Goal: Task Accomplishment & Management: Manage account settings

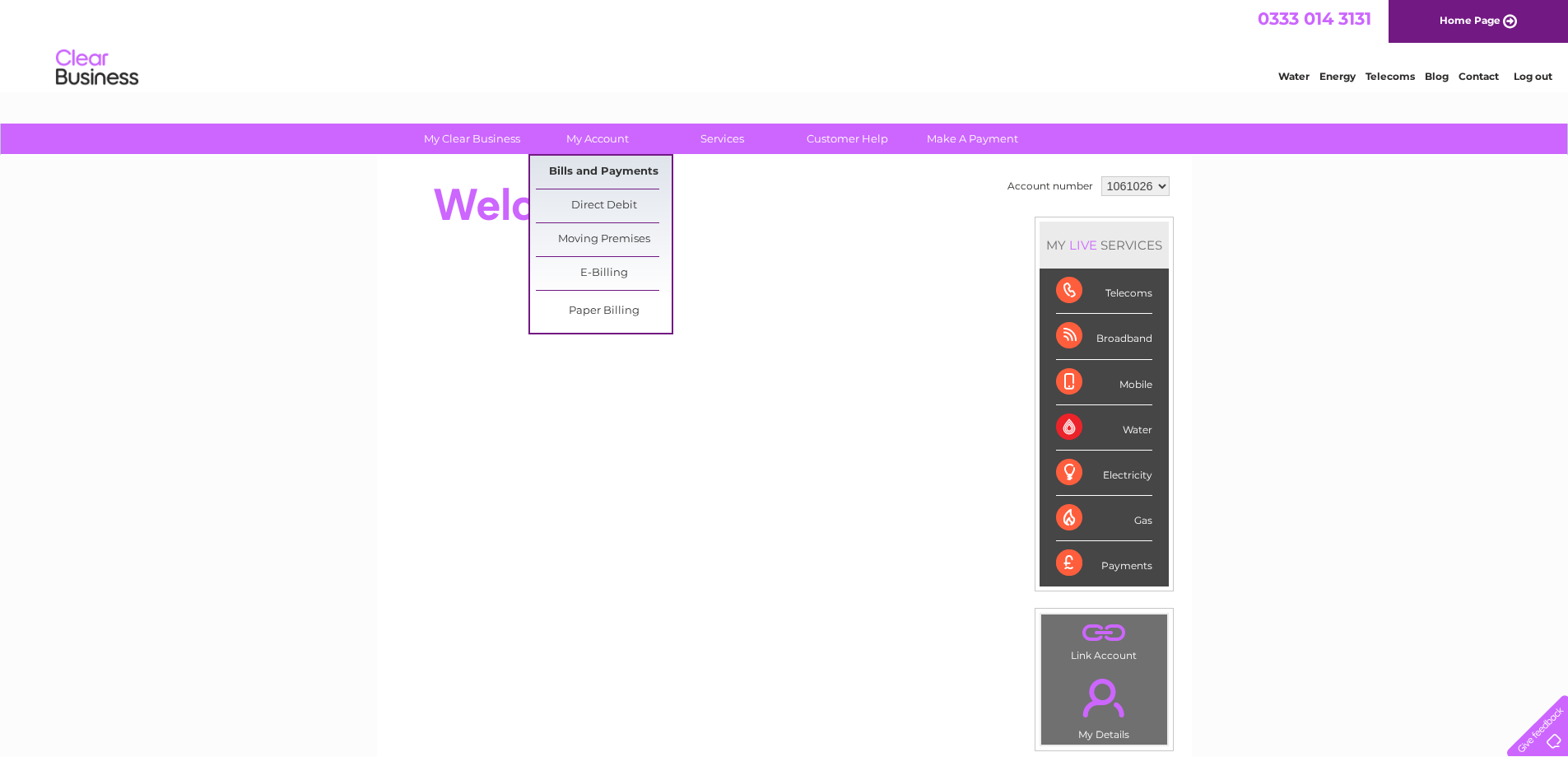
click at [607, 169] on link "Bills and Payments" at bounding box center [604, 172] width 136 height 33
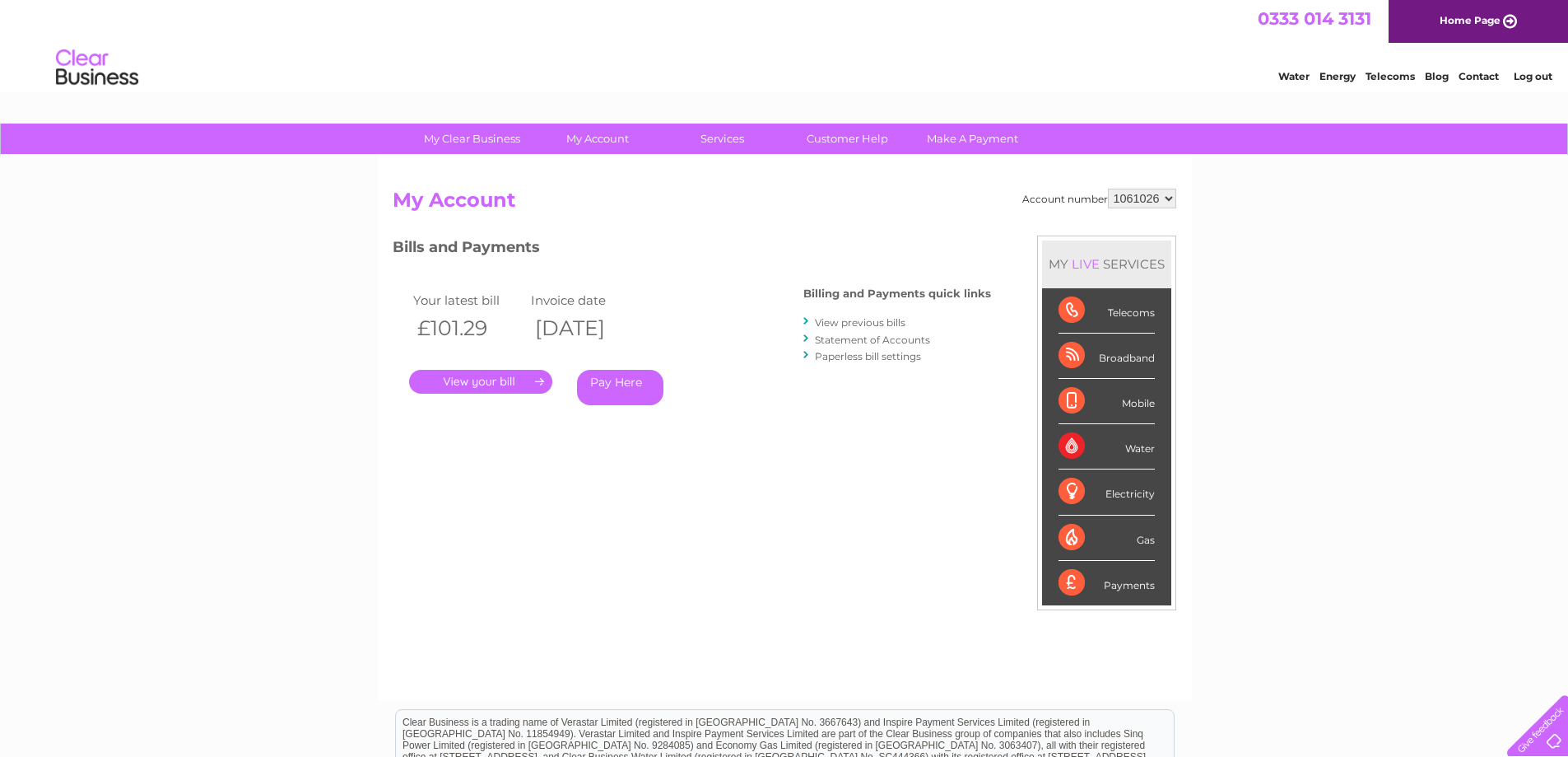
click at [844, 321] on link "View previous bills" at bounding box center [860, 322] width 91 height 13
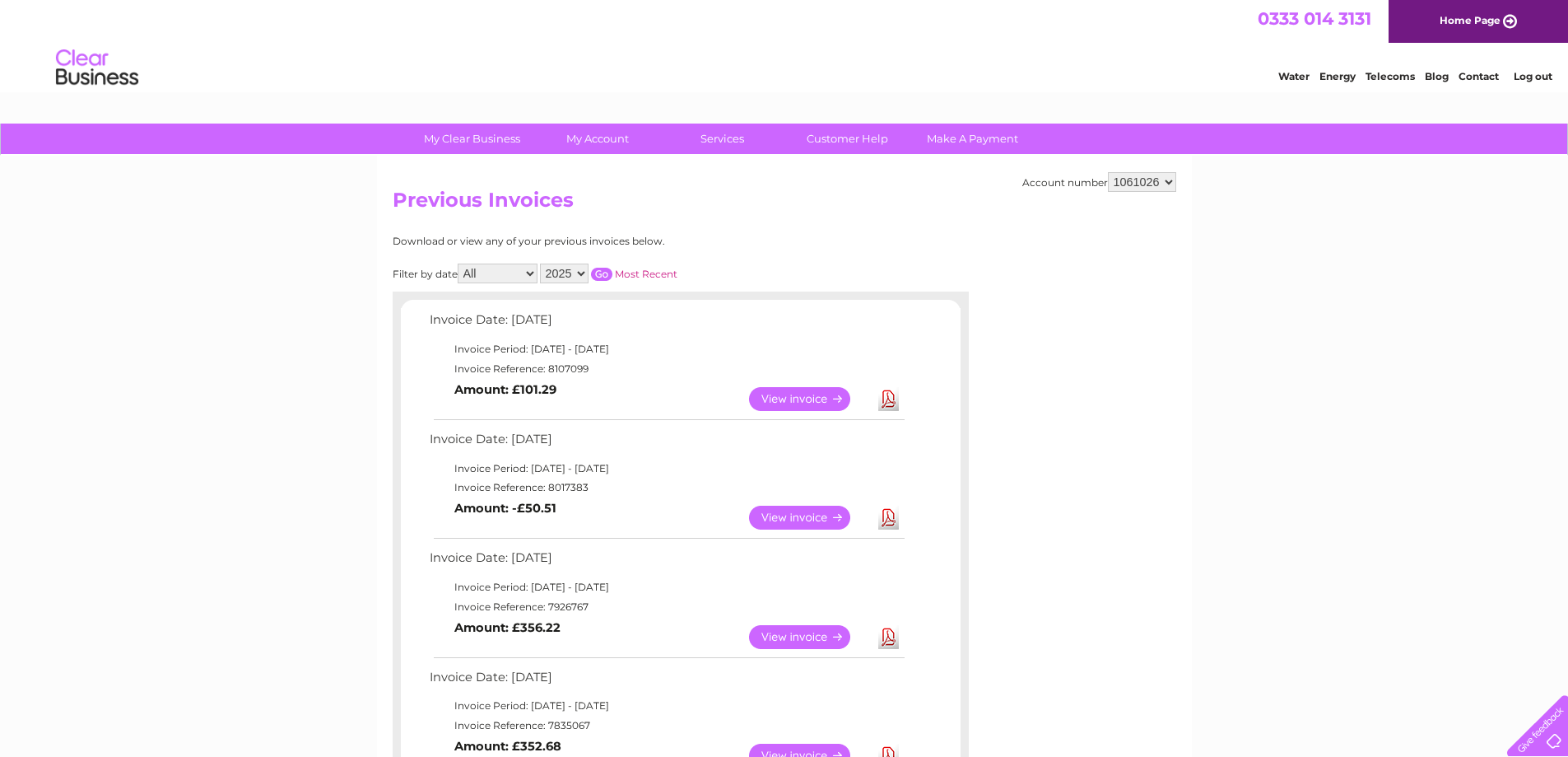
click at [811, 636] on link "View" at bounding box center [809, 637] width 121 height 24
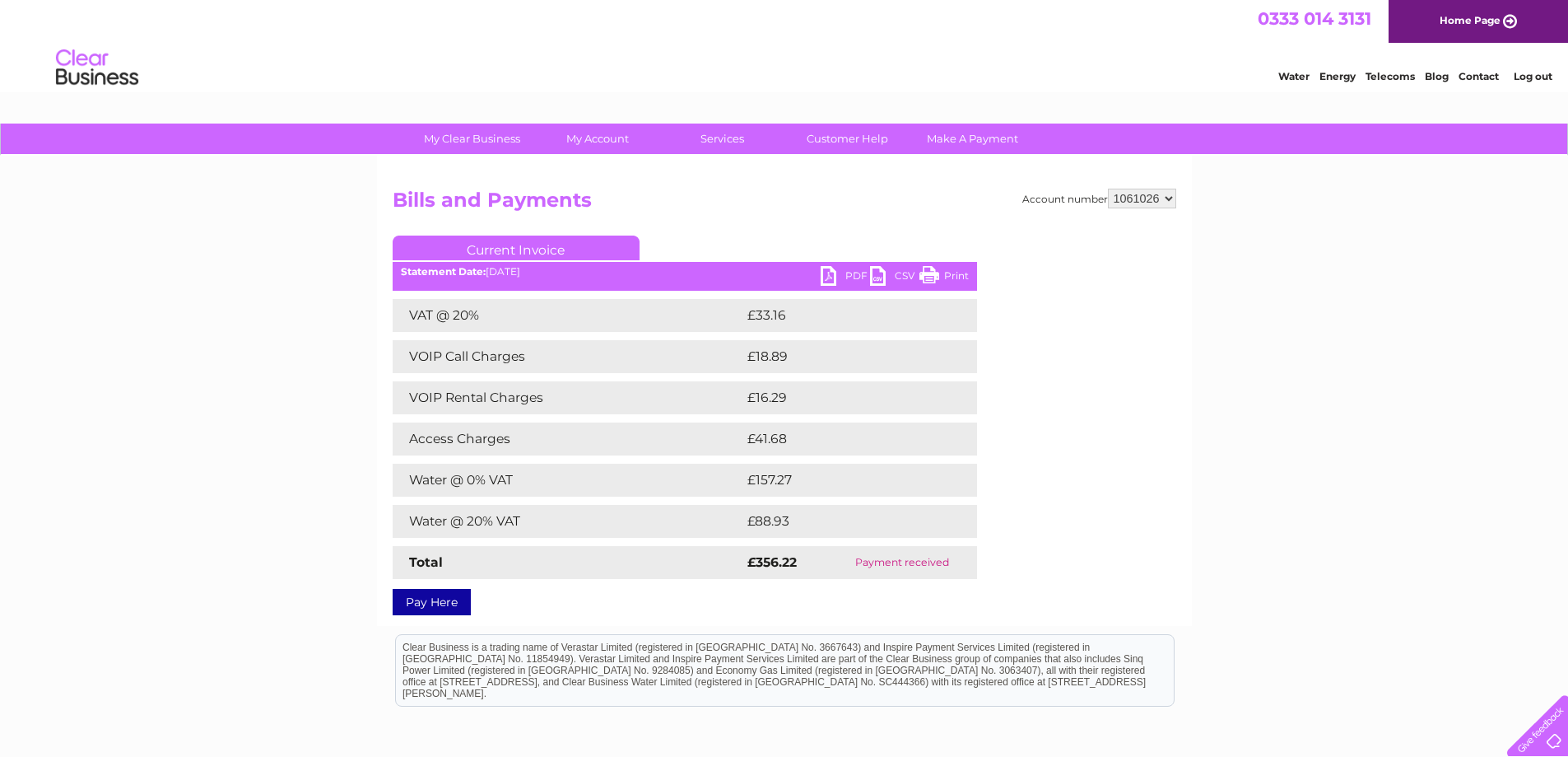
click at [814, 275] on div "Statement Date: 09/07/2025" at bounding box center [685, 272] width 585 height 12
click at [822, 275] on link "PDF" at bounding box center [846, 278] width 50 height 24
